Goal: Task Accomplishment & Management: Manage account settings

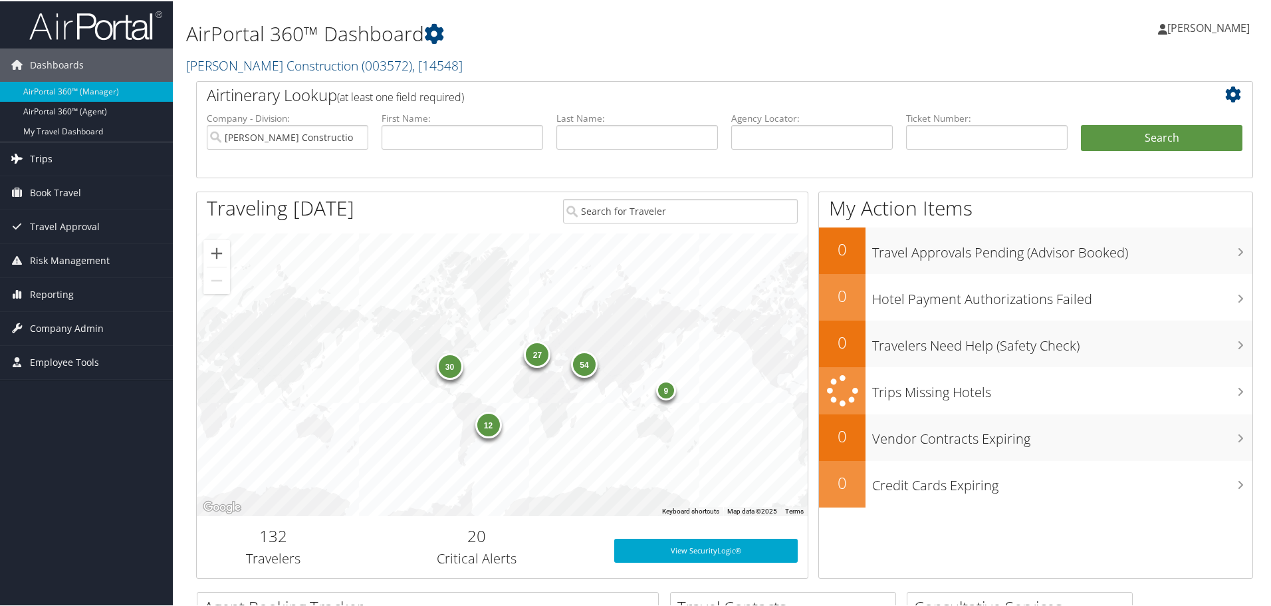
click at [25, 152] on icon at bounding box center [17, 157] width 20 height 20
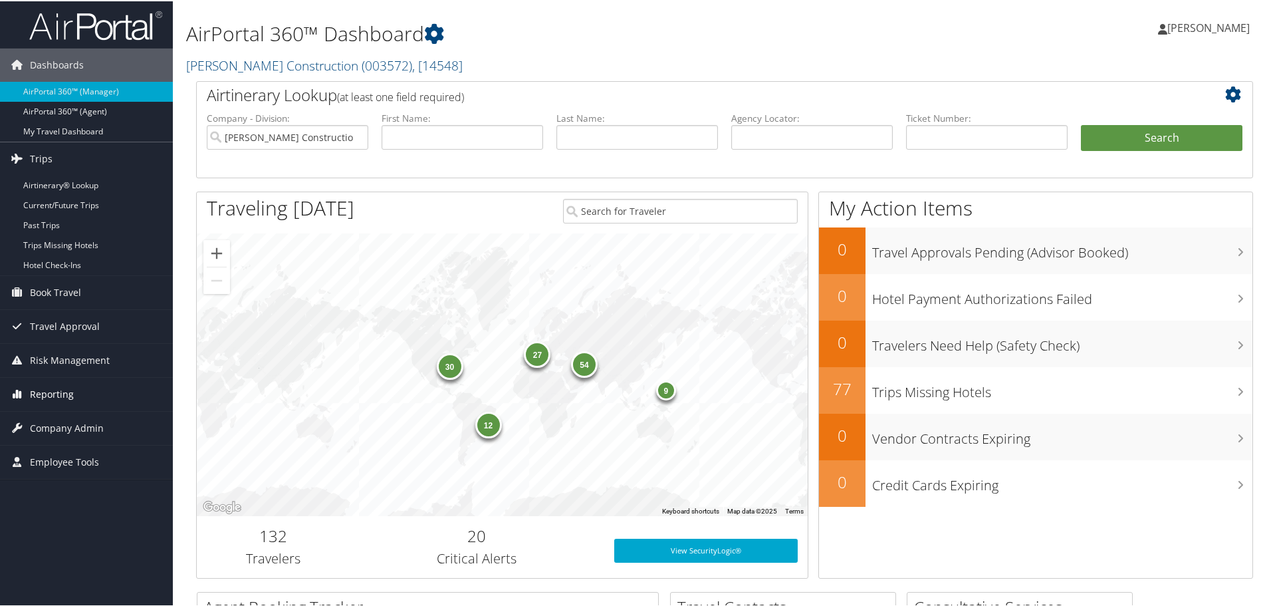
click at [29, 389] on link "Reporting" at bounding box center [86, 392] width 173 height 33
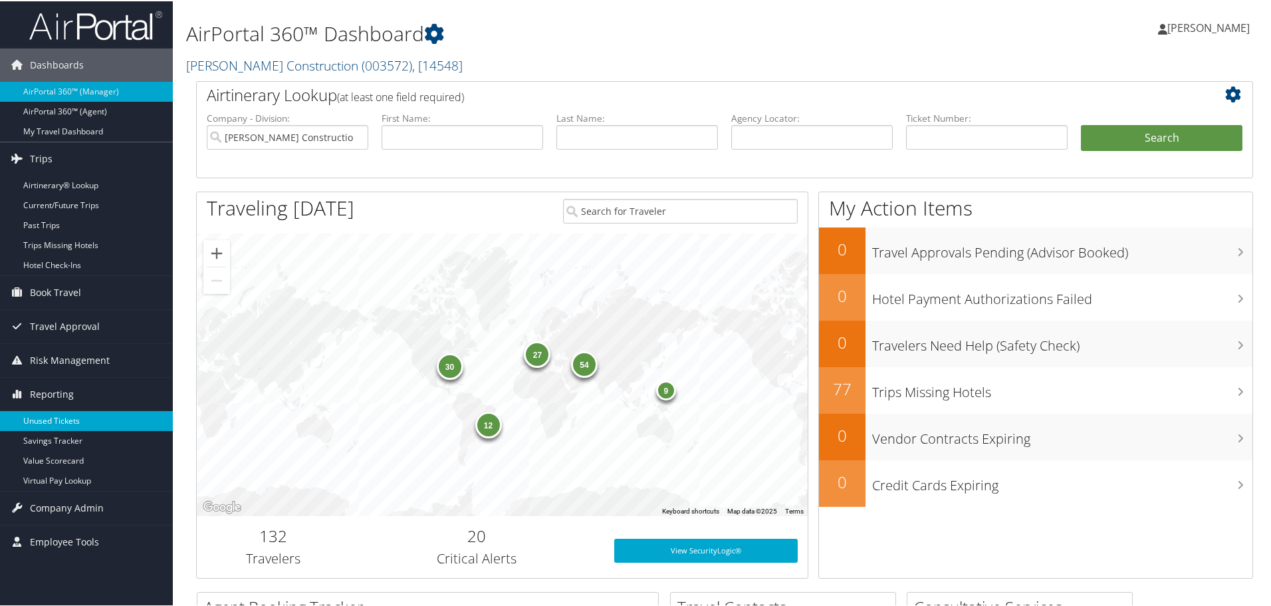
click at [31, 419] on link "Unused Tickets" at bounding box center [86, 420] width 173 height 20
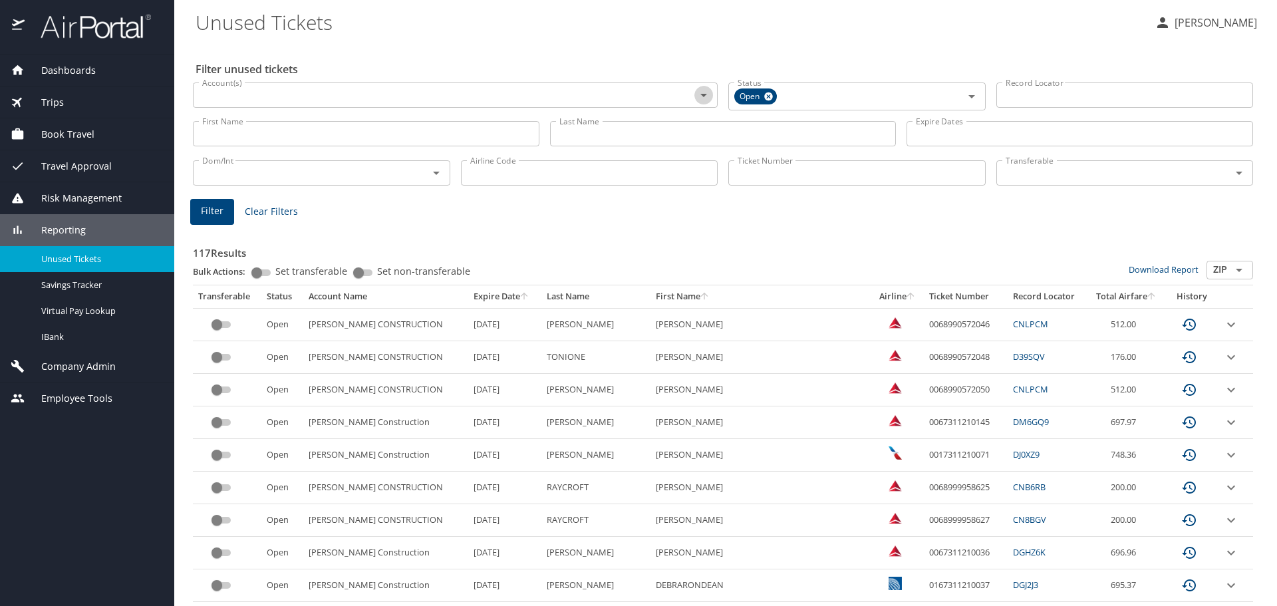
click at [697, 97] on icon "Open" at bounding box center [703, 95] width 16 height 16
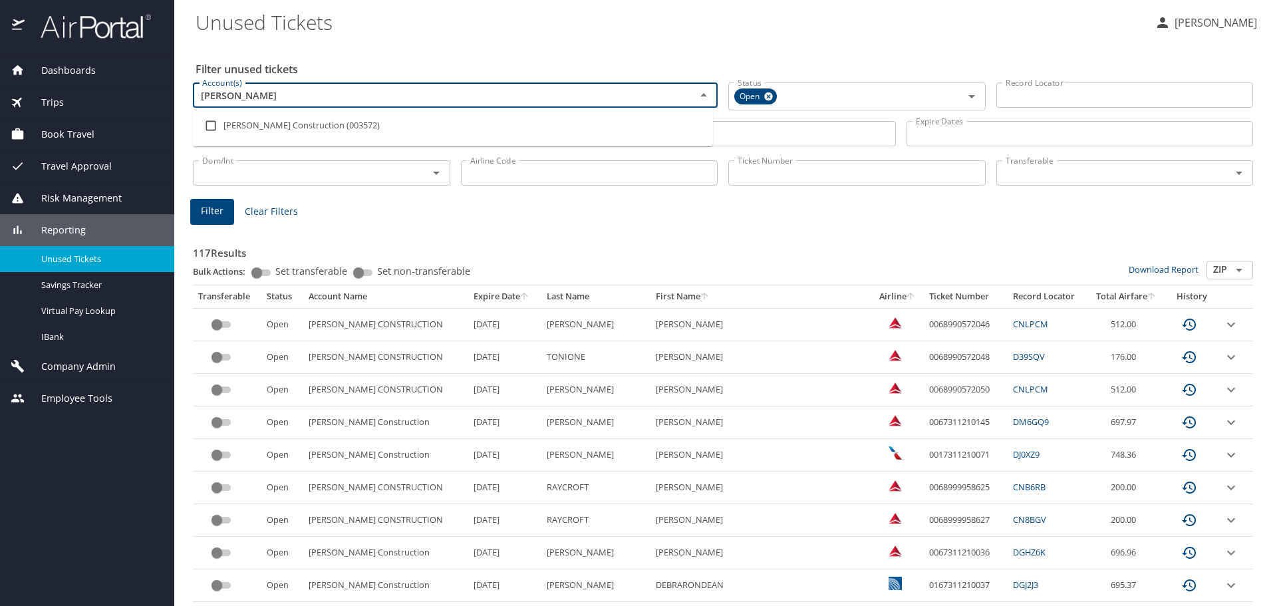
type input "caddell"
click at [288, 126] on li "Caddell Construction (003572)" at bounding box center [453, 125] width 520 height 31
checkbox input "true"
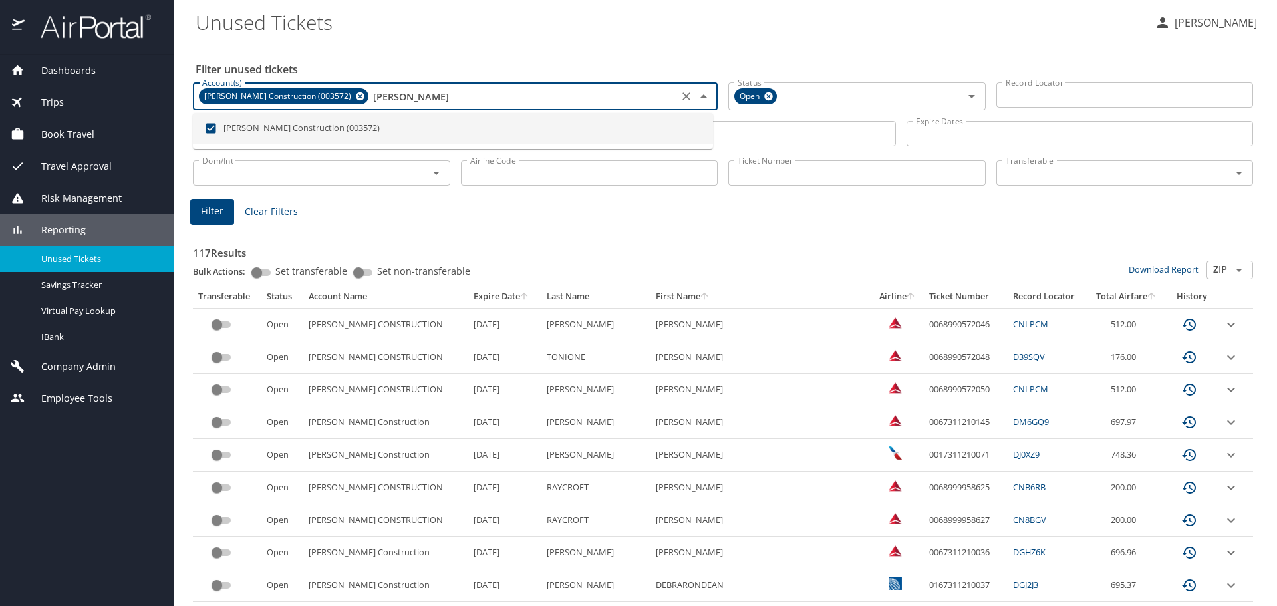
type input "caddell"
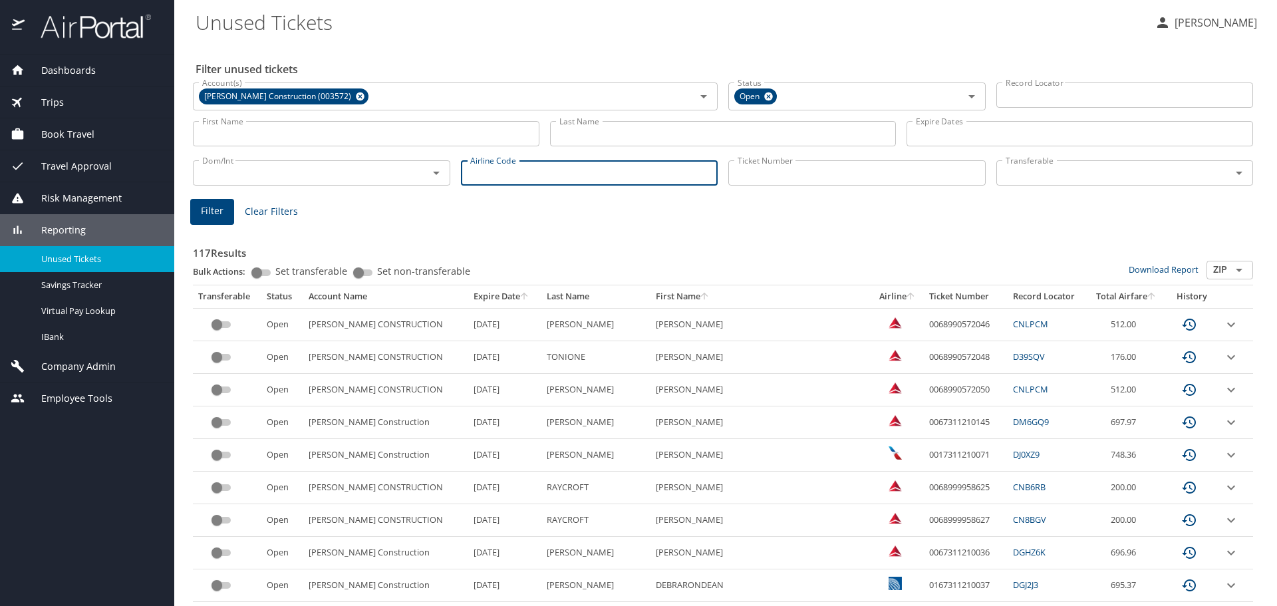
click at [505, 174] on input "Airline Code" at bounding box center [589, 172] width 257 height 25
type input "dl"
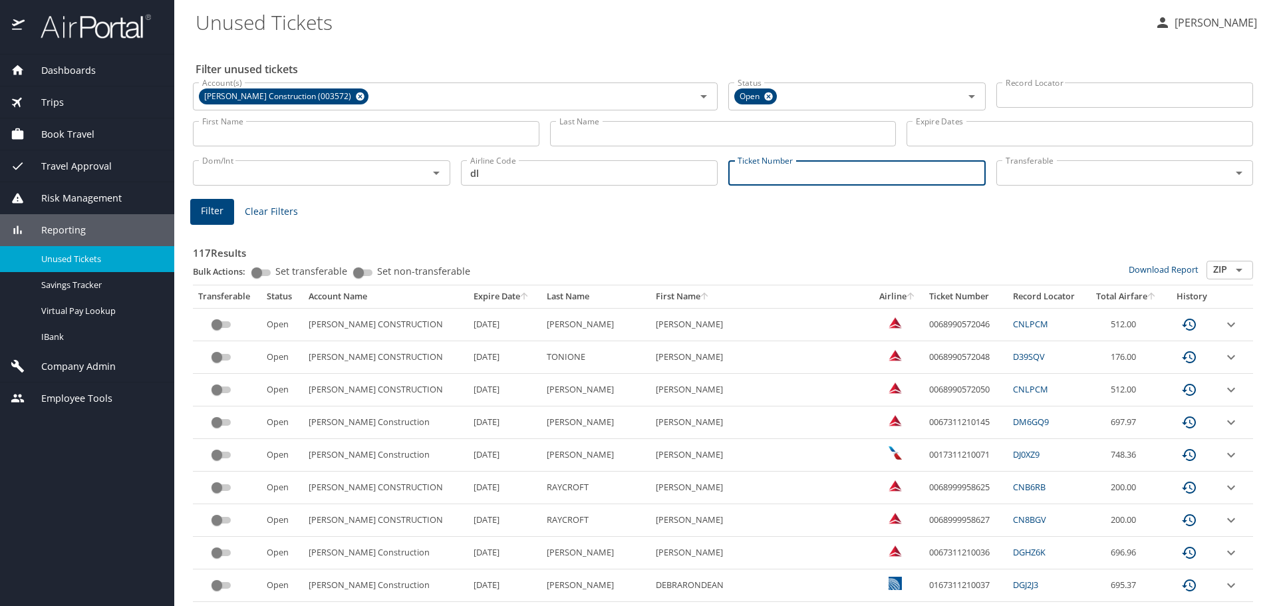
click at [733, 174] on input "Ticket Number" at bounding box center [856, 172] width 257 height 25
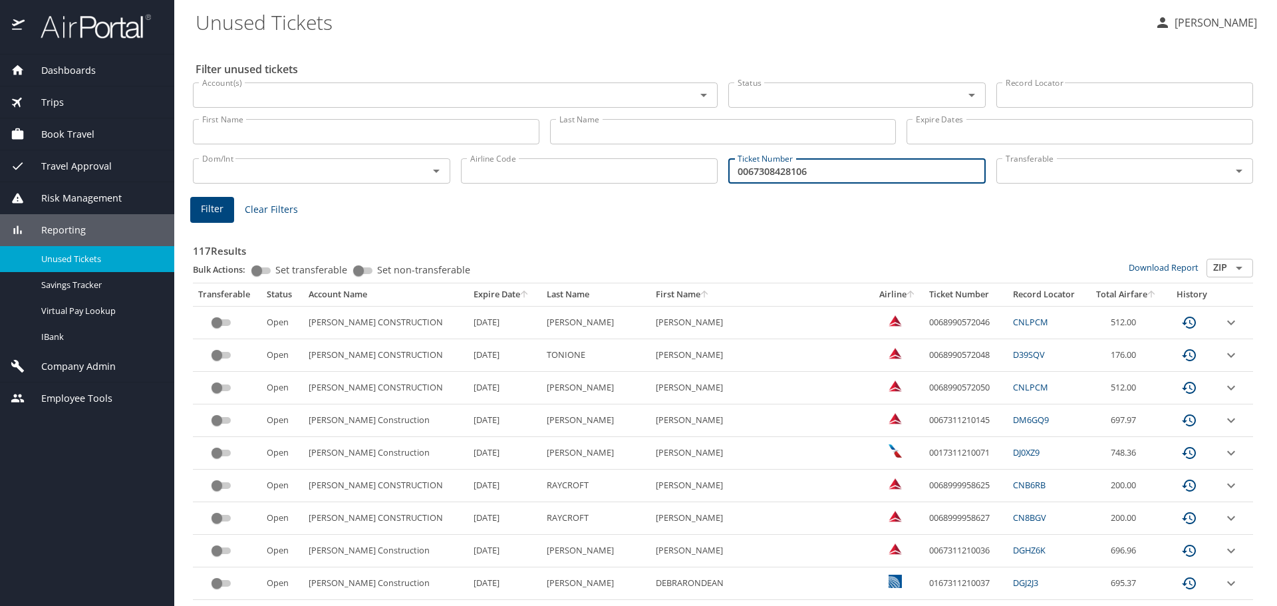
type input "0067308428106"
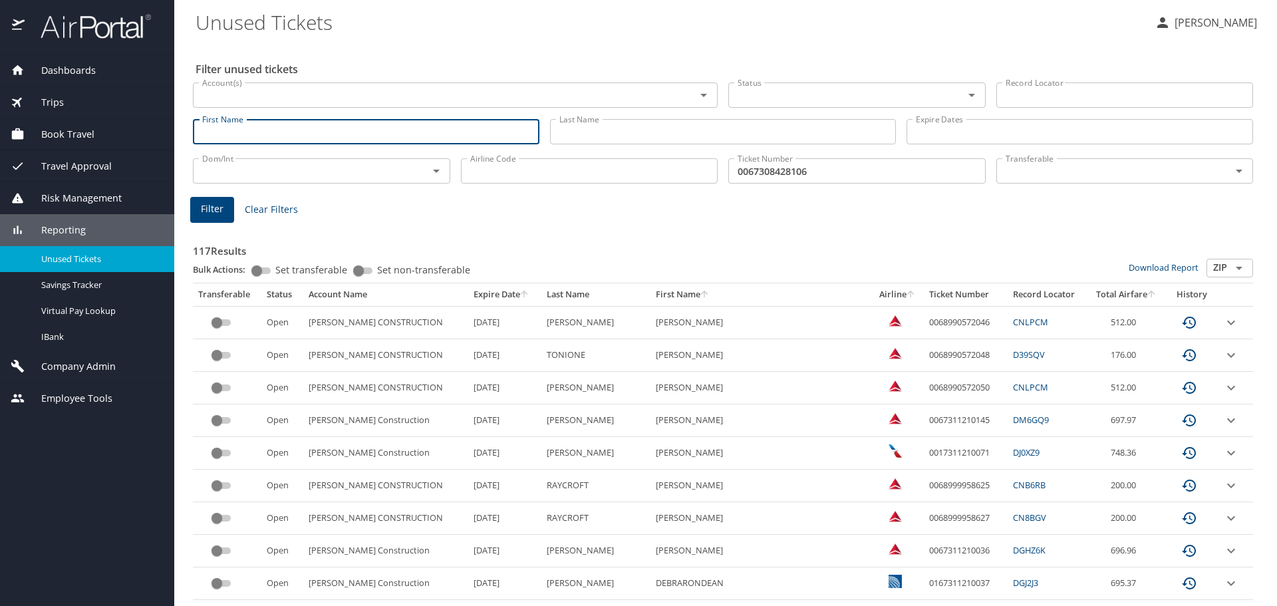
click at [277, 126] on input "First Name" at bounding box center [366, 131] width 346 height 25
type input "W"
type input "Wendy"
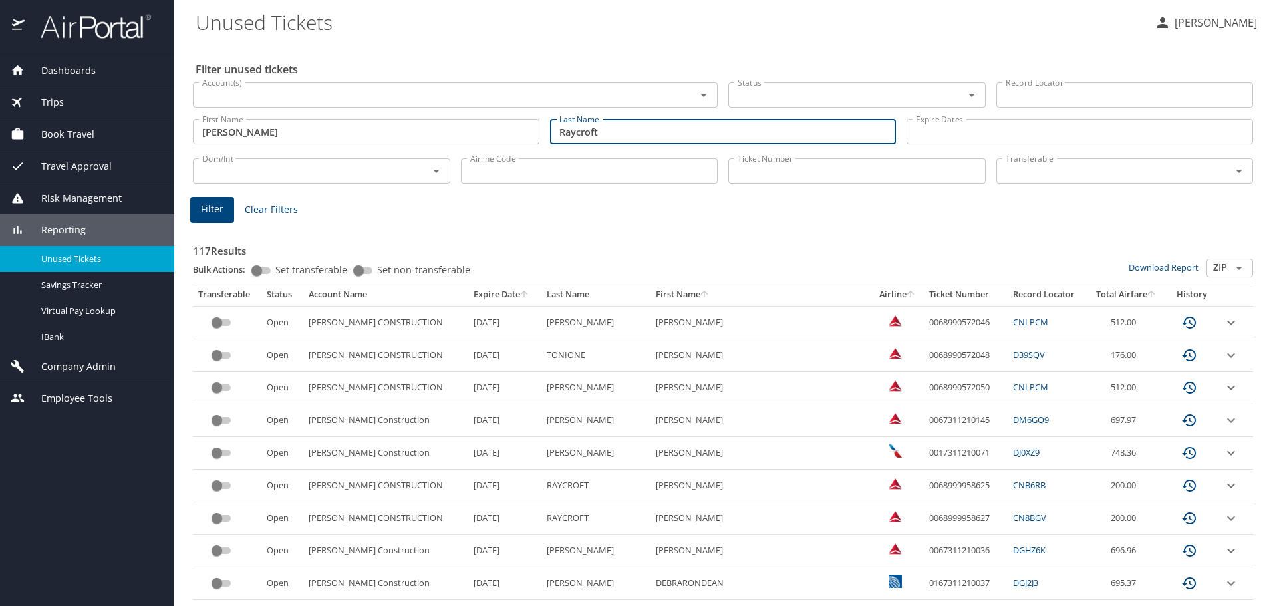
type input "Raycroft"
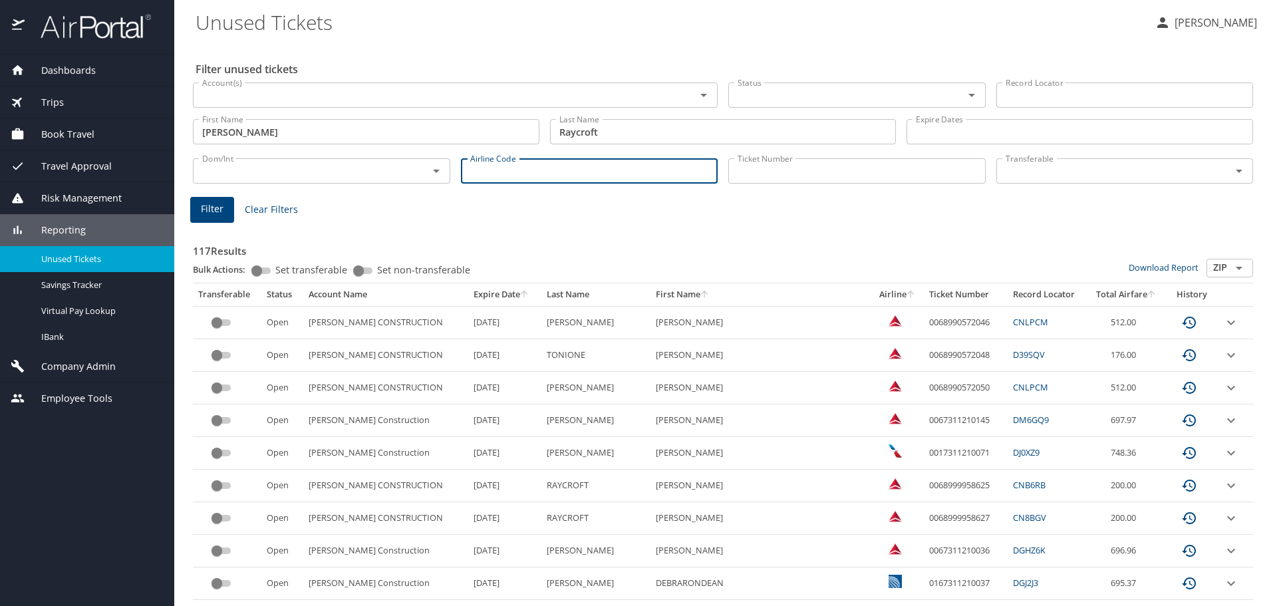
click at [481, 171] on input "Airline Code" at bounding box center [589, 170] width 257 height 25
type input "dl"
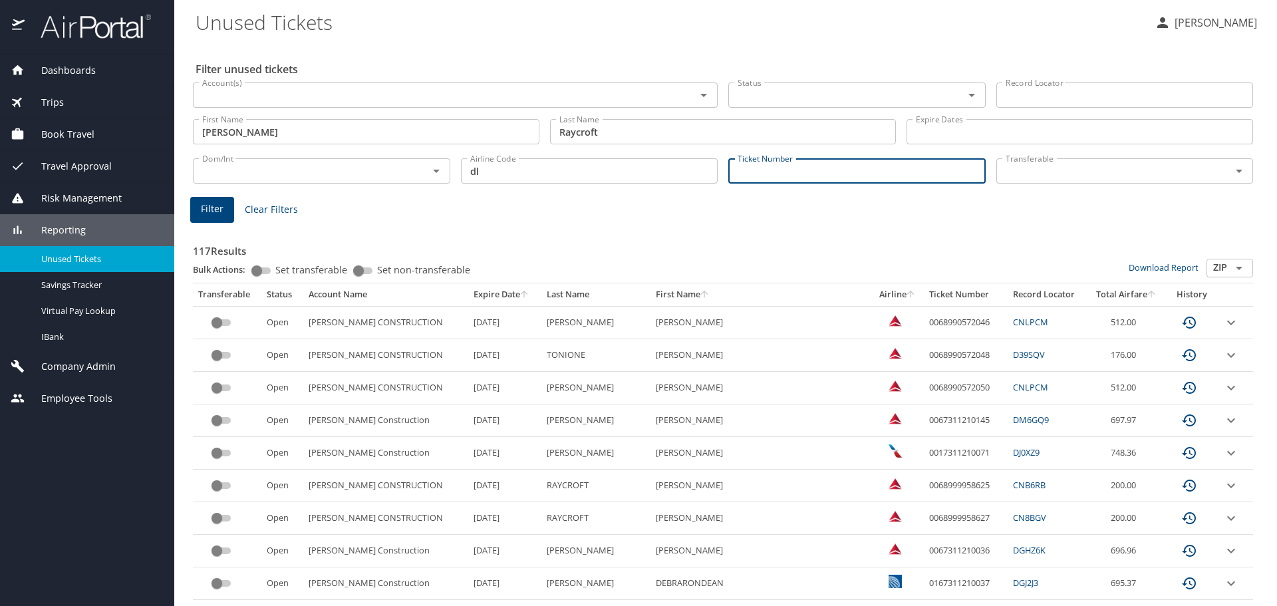
click at [753, 168] on input "Ticket Number" at bounding box center [856, 170] width 257 height 25
type input "0067308428106"
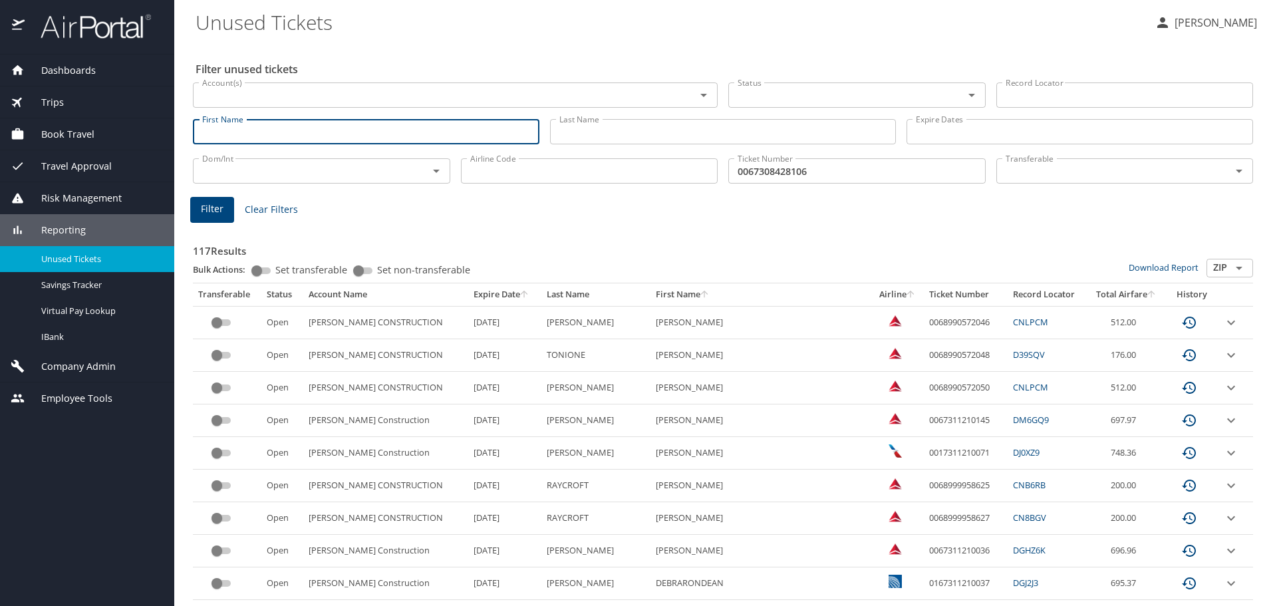
click at [231, 128] on input "First Name" at bounding box center [366, 131] width 346 height 25
type input "w"
type input "wendy"
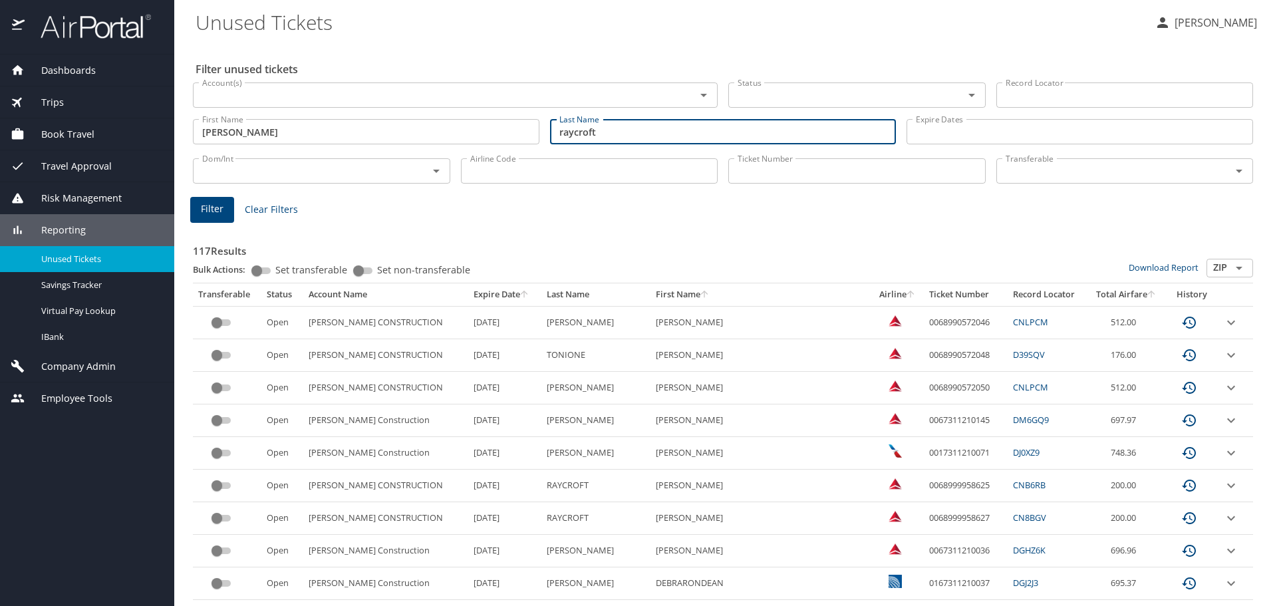
type input "raycroft"
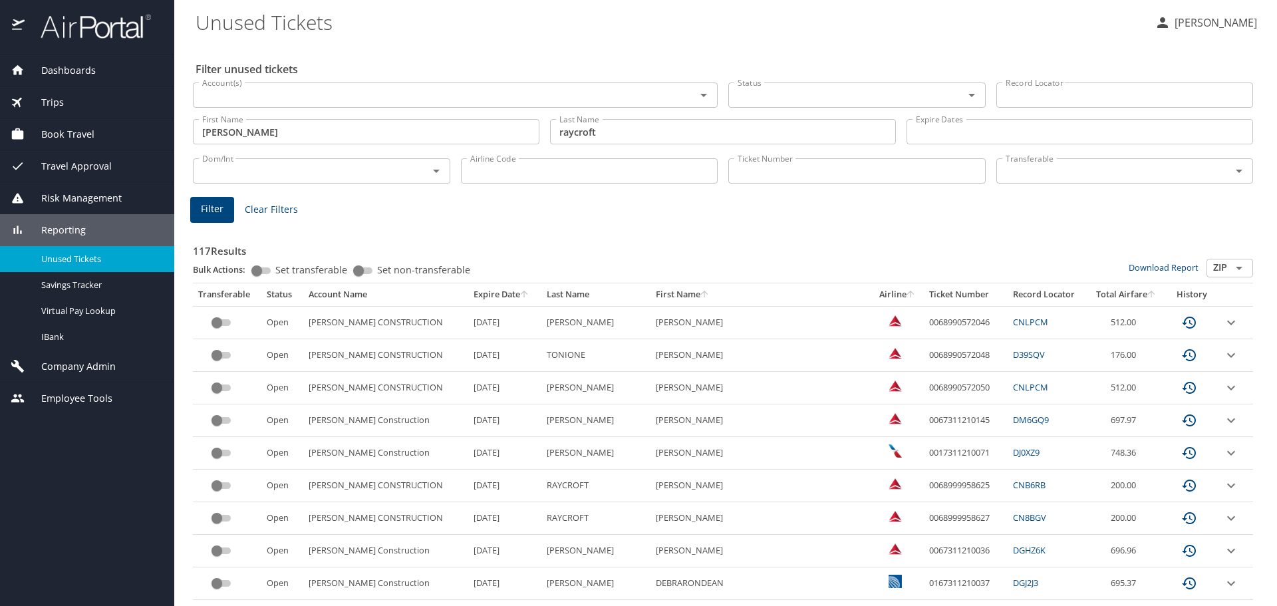
click at [1013, 518] on link "CN8BGV" at bounding box center [1029, 517] width 33 height 12
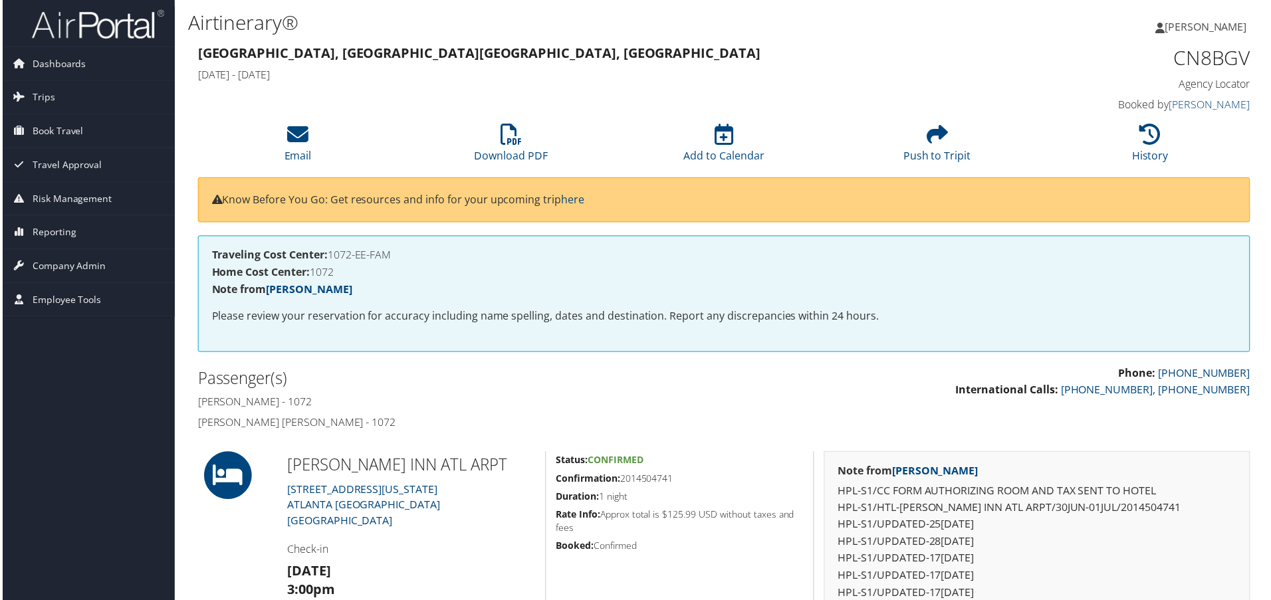
click at [1257, 458] on div "Note from [PERSON_NAME] HPL-S1/CC FORM AUTHORIZING ROOM AND TAX SENT TO HOTEL H…" at bounding box center [1038, 583] width 449 height 261
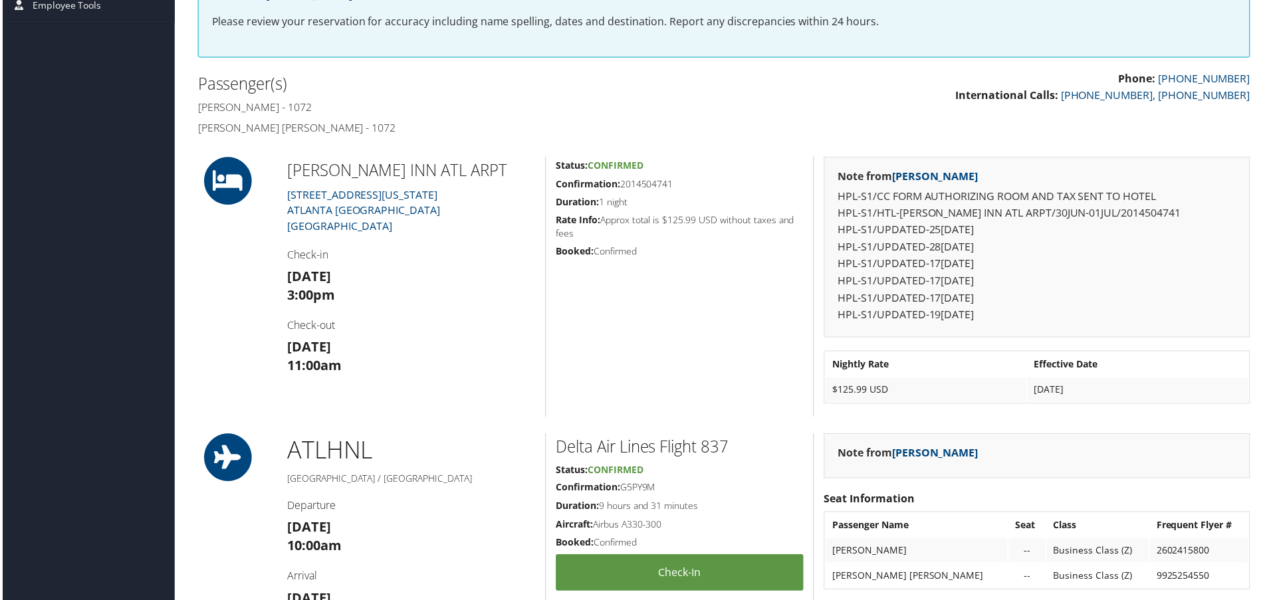
scroll to position [293, 0]
